Goal: Share content: Share content

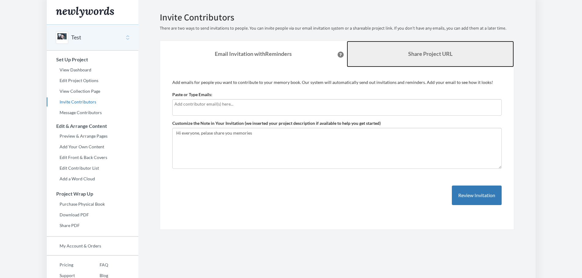
click at [408, 55] on b "Share Project URL" at bounding box center [430, 53] width 44 height 7
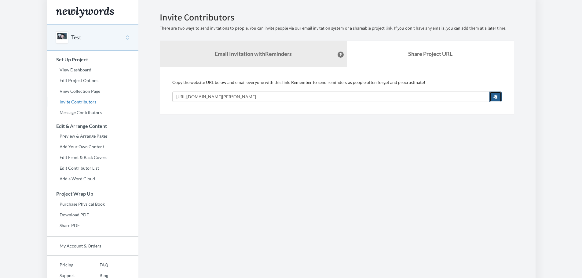
click at [494, 98] on span "button" at bounding box center [495, 96] width 4 height 4
drag, startPoint x: 155, startPoint y: 142, endPoint x: 101, endPoint y: 105, distance: 65.6
click at [155, 142] on section "Emails have been sent! Invite Contributors There are two ways to send invitatio…" at bounding box center [336, 152] width 397 height 304
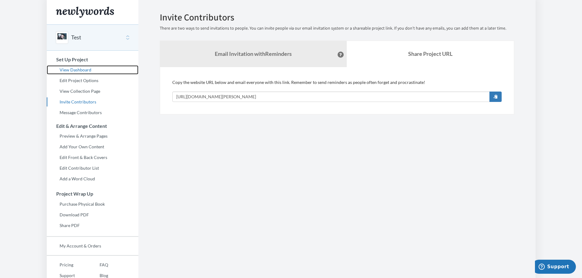
click at [85, 68] on link "View Dashboard" at bounding box center [93, 69] width 92 height 9
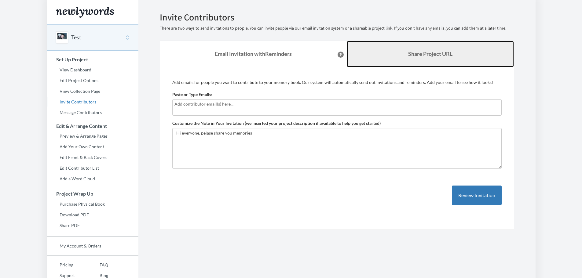
click at [413, 59] on link "Share Project URL" at bounding box center [430, 54] width 167 height 26
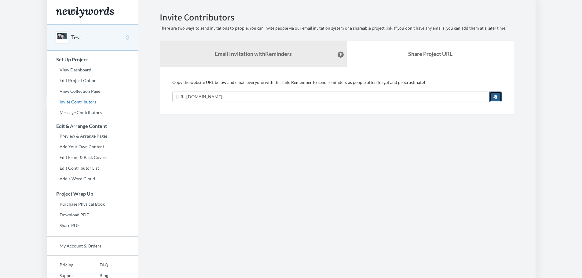
click at [497, 94] on button "button" at bounding box center [495, 97] width 12 height 10
